Goal: Transaction & Acquisition: Download file/media

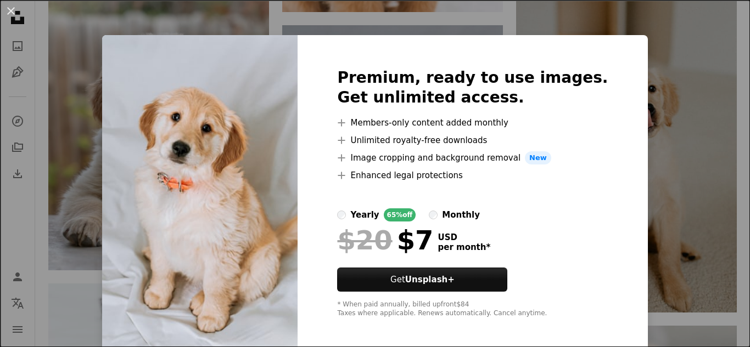
click at [718, 65] on div "An X shape Premium, ready to use images. Get unlimited access. A plus sign Memb…" at bounding box center [375, 173] width 750 height 347
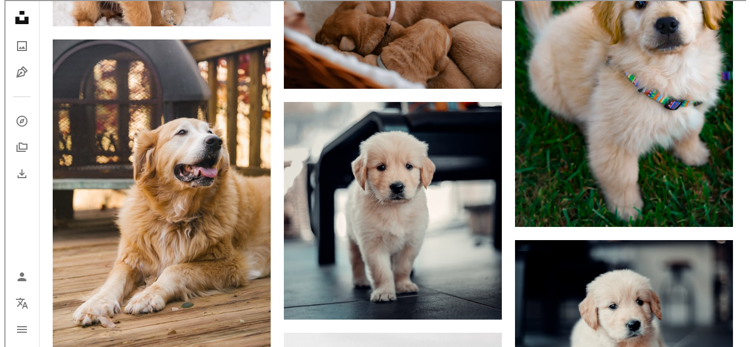
scroll to position [1219, 0]
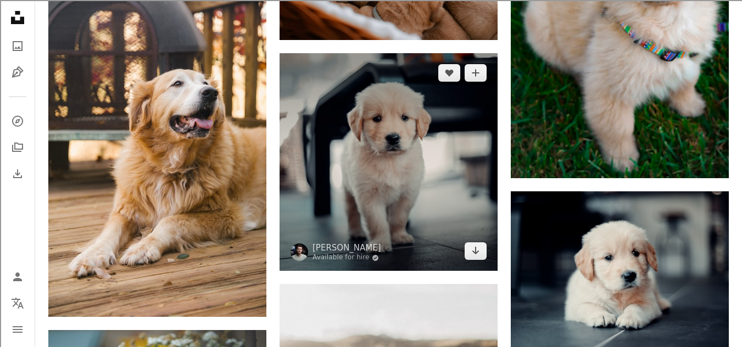
click at [436, 232] on img at bounding box center [388, 162] width 218 height 218
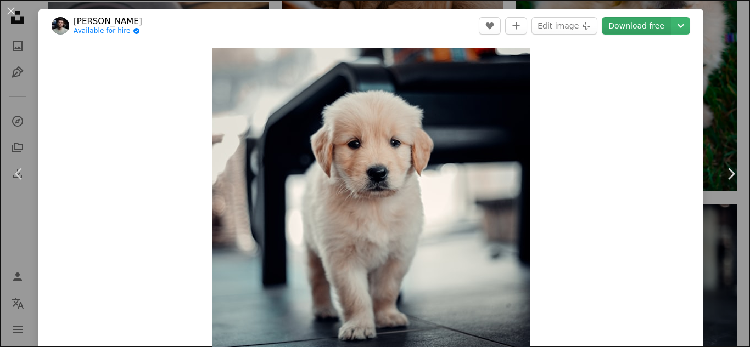
click at [640, 31] on link "Download free" at bounding box center [636, 26] width 69 height 18
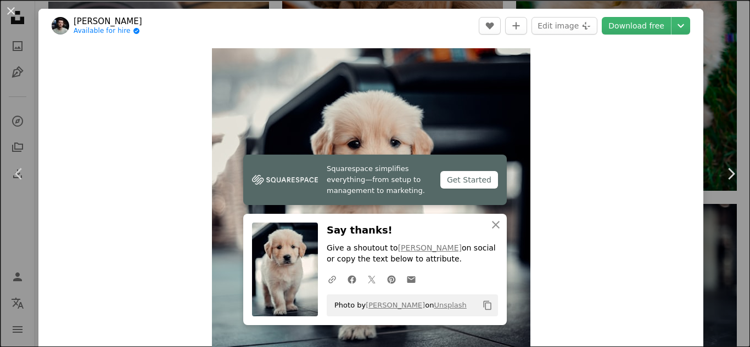
click at [642, 85] on div "Zoom in" at bounding box center [370, 207] width 665 height 329
